Goal: Find contact information: Find contact information

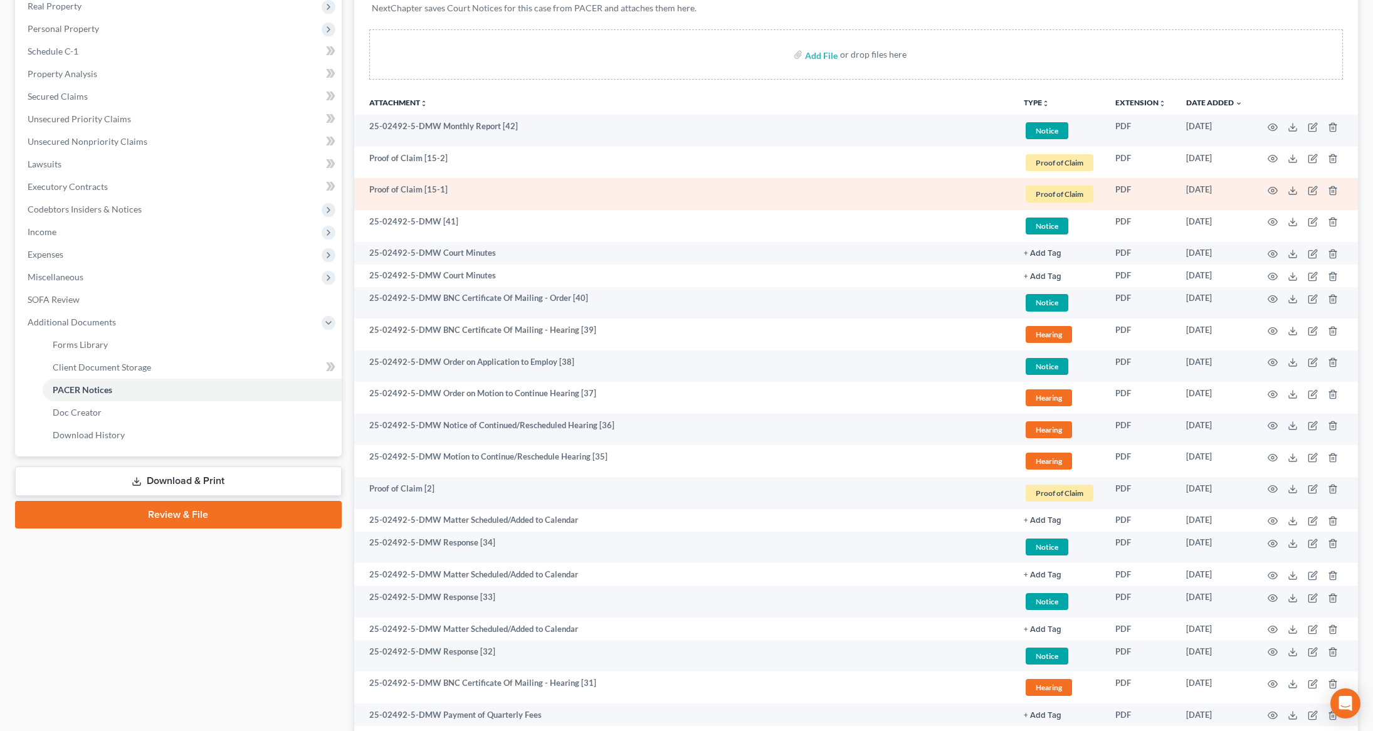
scroll to position [203, 0]
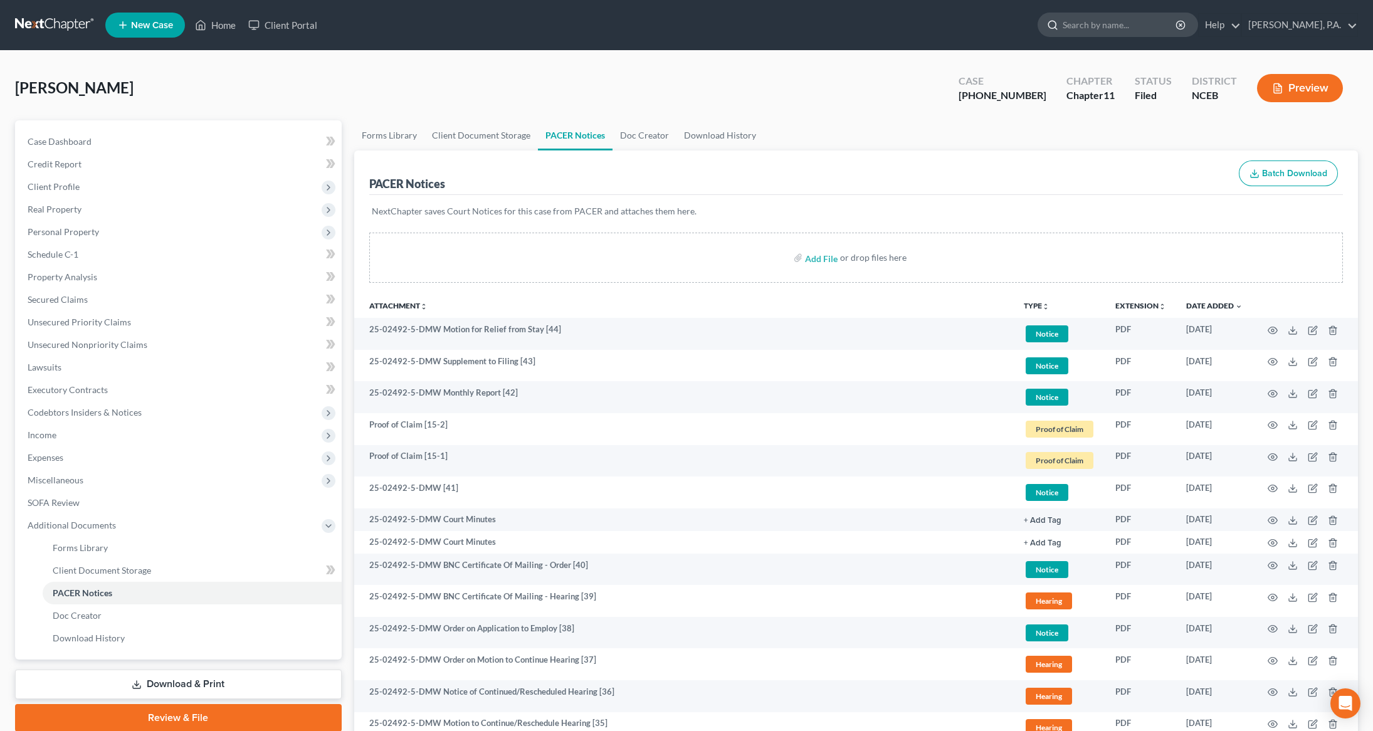
drag, startPoint x: 1136, startPoint y: 28, endPoint x: 1129, endPoint y: 29, distance: 7.1
click at [1134, 29] on input "search" at bounding box center [1119, 24] width 115 height 23
type input "[PERSON_NAME]"
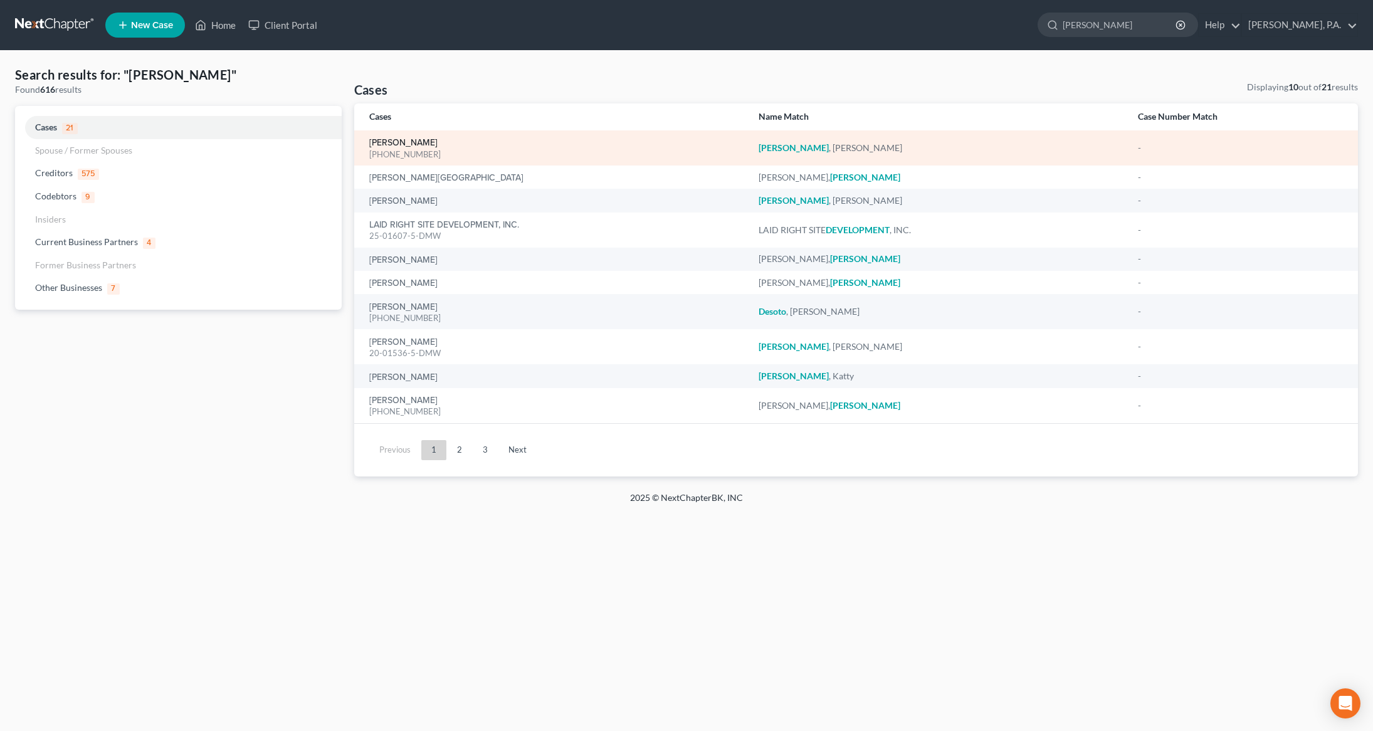
click at [394, 145] on link "[PERSON_NAME]" at bounding box center [403, 143] width 68 height 9
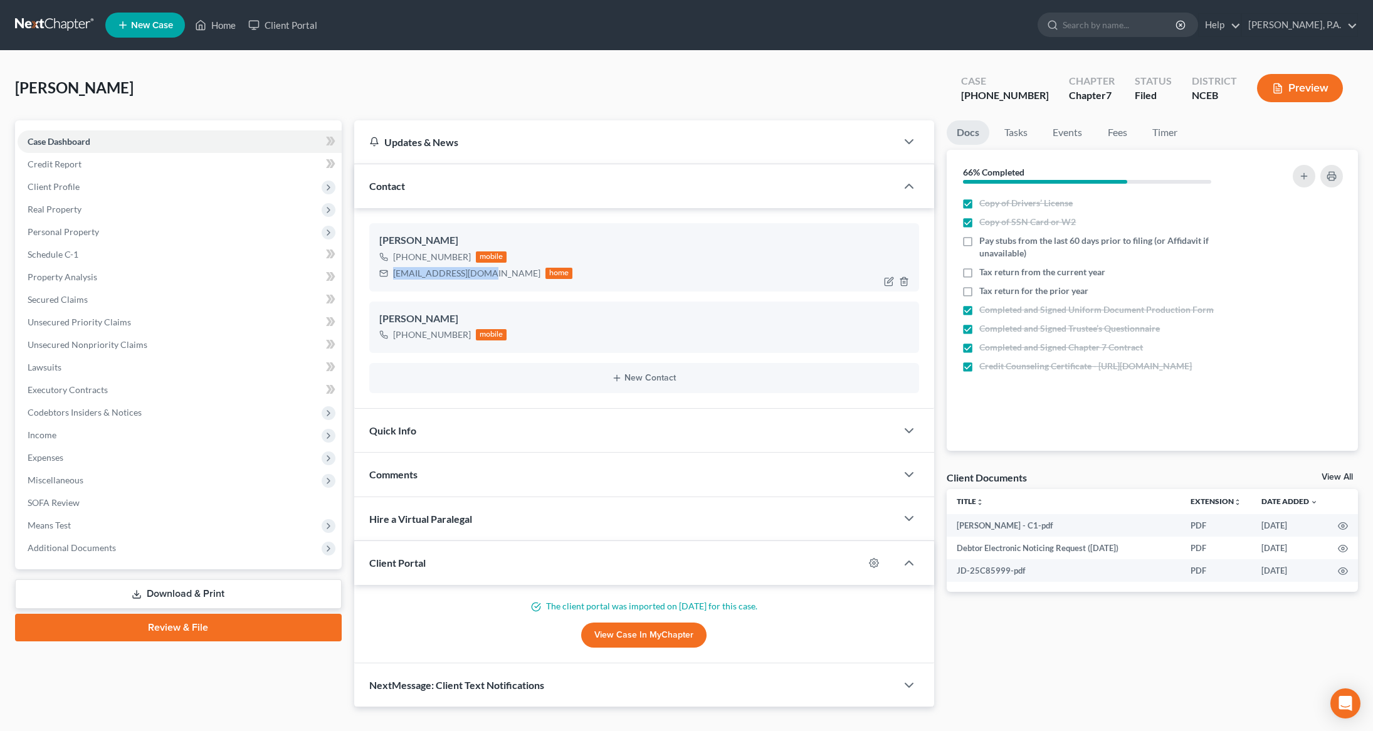
drag, startPoint x: 481, startPoint y: 273, endPoint x: 386, endPoint y: 272, distance: 95.3
click at [386, 272] on div "[EMAIL_ADDRESS][DOMAIN_NAME] home" at bounding box center [476, 273] width 194 height 16
